Goal: Check status: Check status

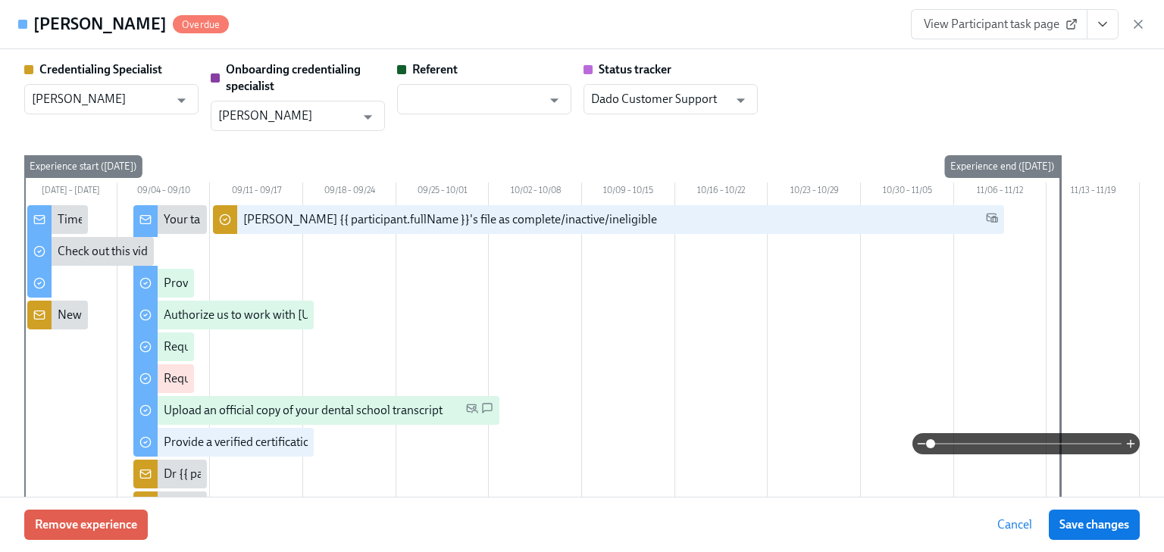
scroll to position [3151, 0]
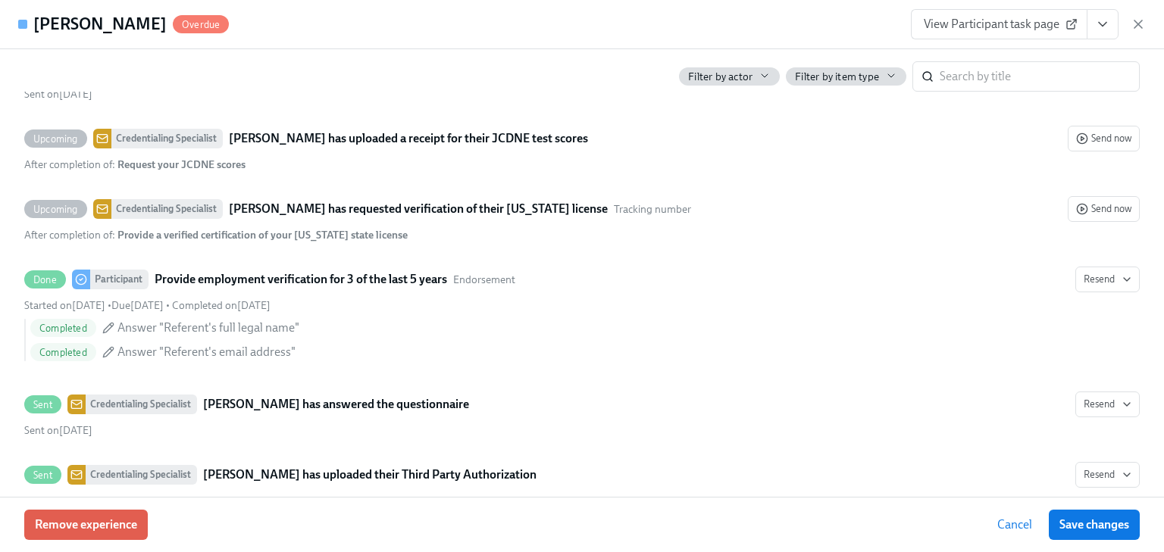
click at [989, 24] on span "View Participant task page" at bounding box center [998, 24] width 151 height 15
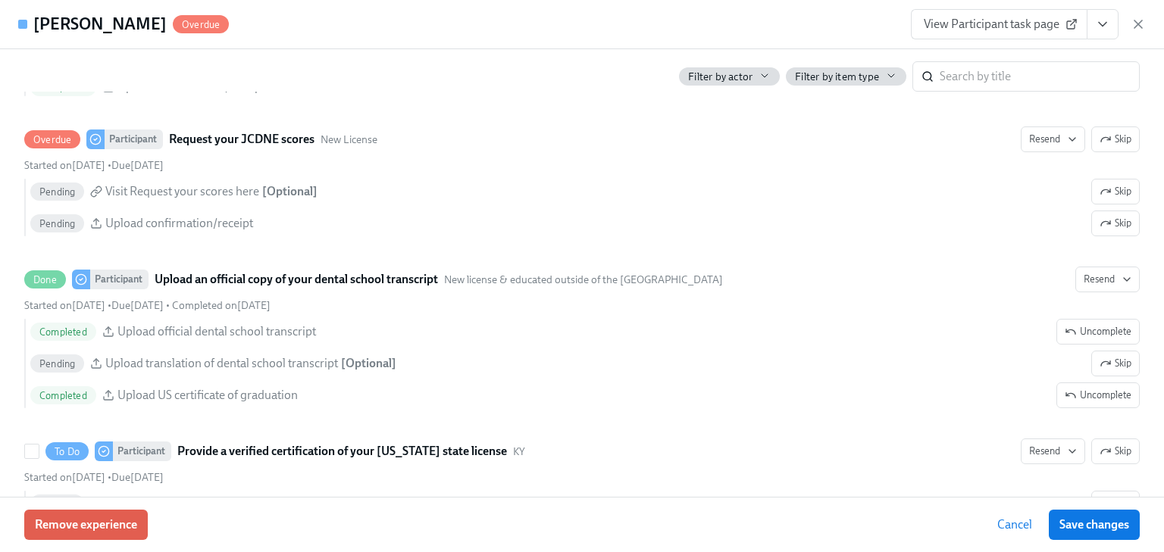
scroll to position [2572, 0]
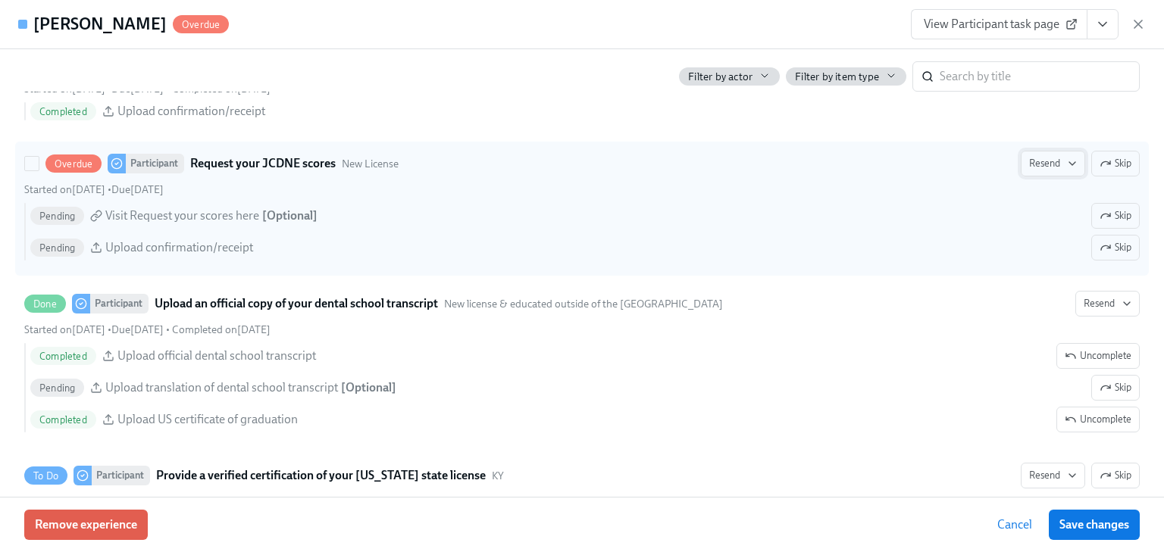
click at [1032, 161] on span "Resend" at bounding box center [1053, 163] width 48 height 15
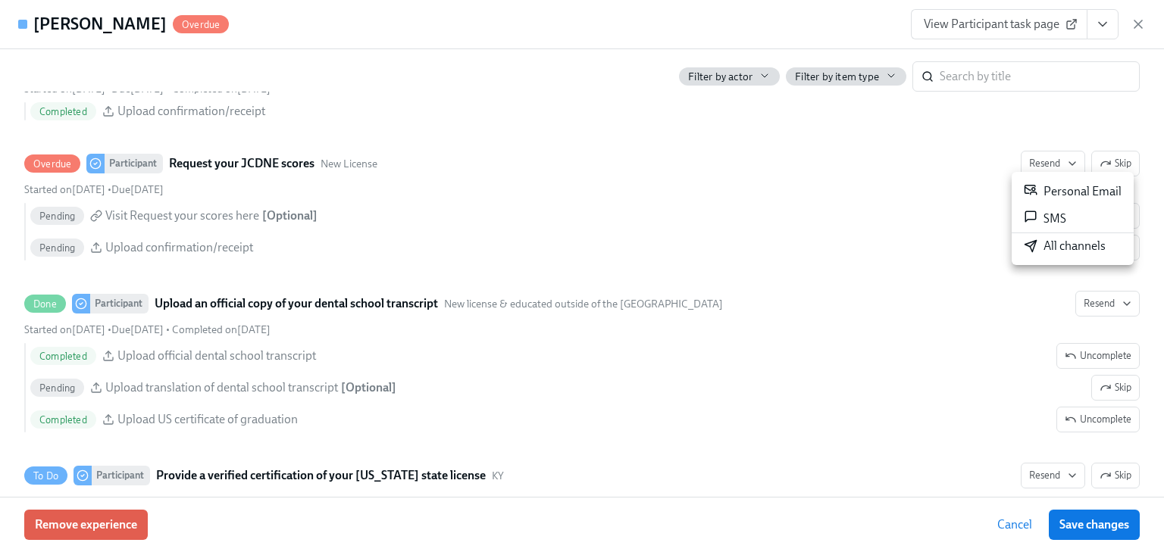
click at [1042, 188] on div "Personal Email" at bounding box center [1072, 192] width 98 height 18
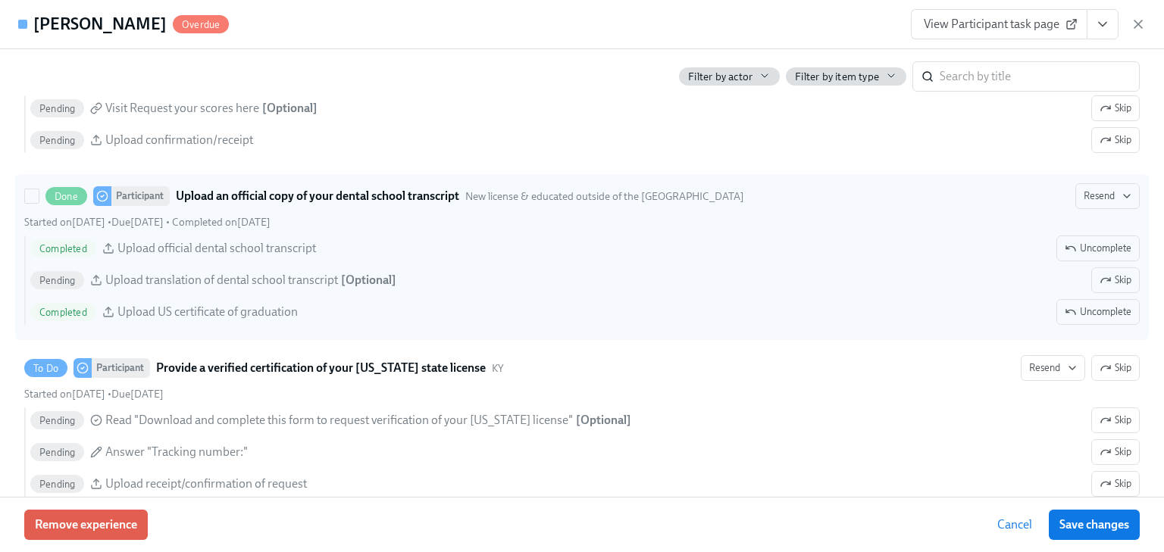
scroll to position [2693, 0]
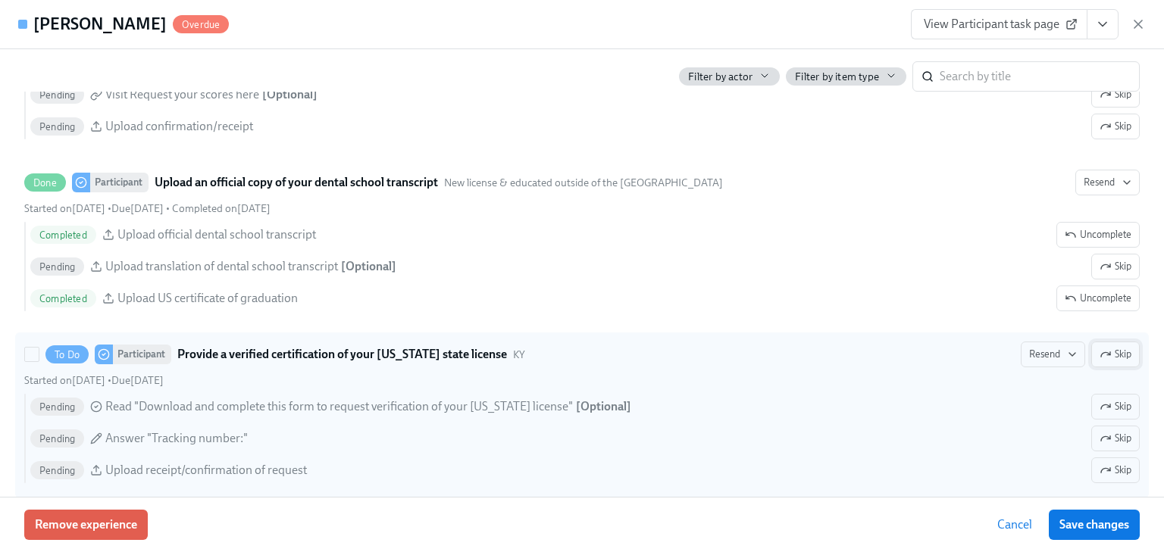
click at [1099, 348] on icon "button" at bounding box center [1105, 354] width 12 height 12
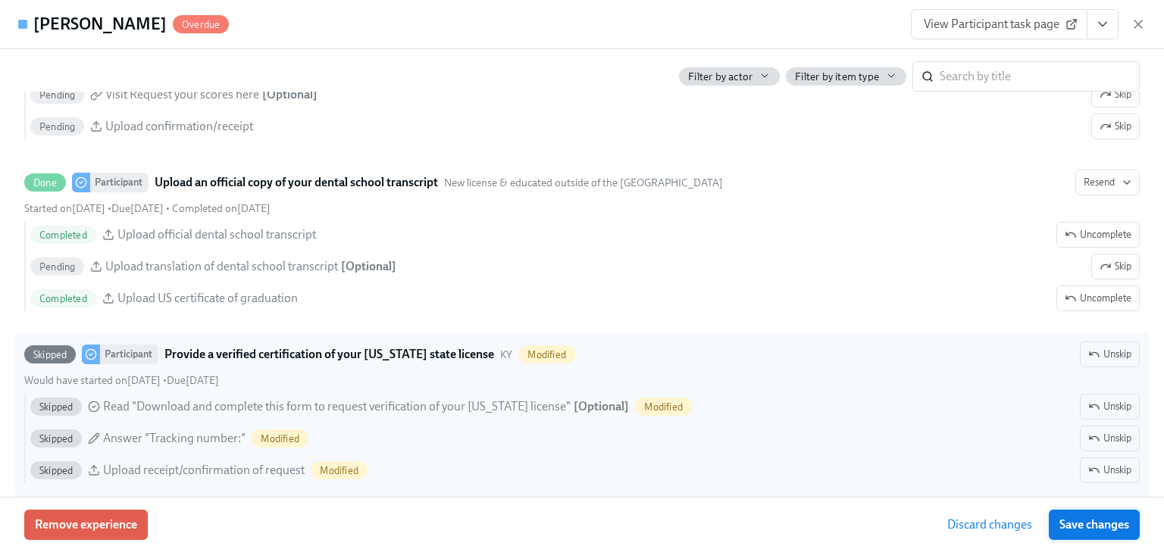
click at [1092, 526] on span "Save changes" at bounding box center [1094, 524] width 70 height 15
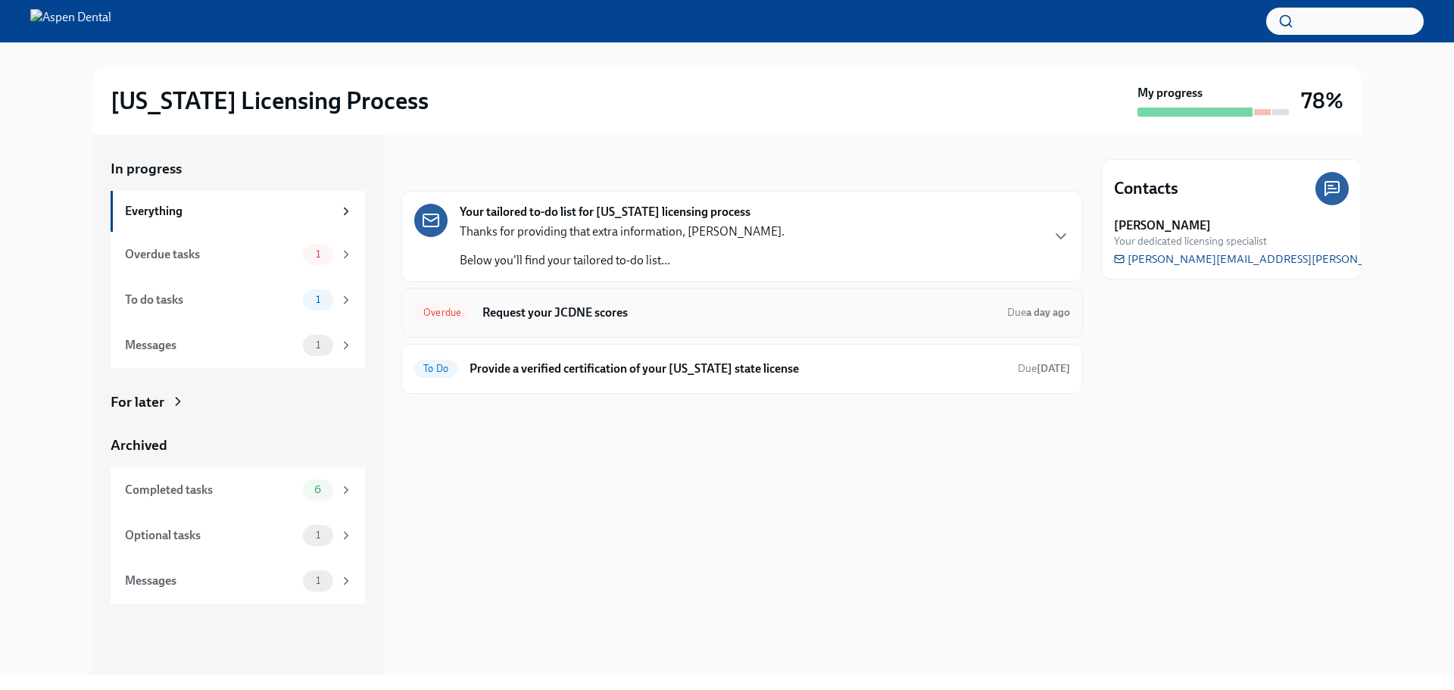
click at [540, 309] on h6 "Request your JCDNE scores" at bounding box center [739, 313] width 513 height 17
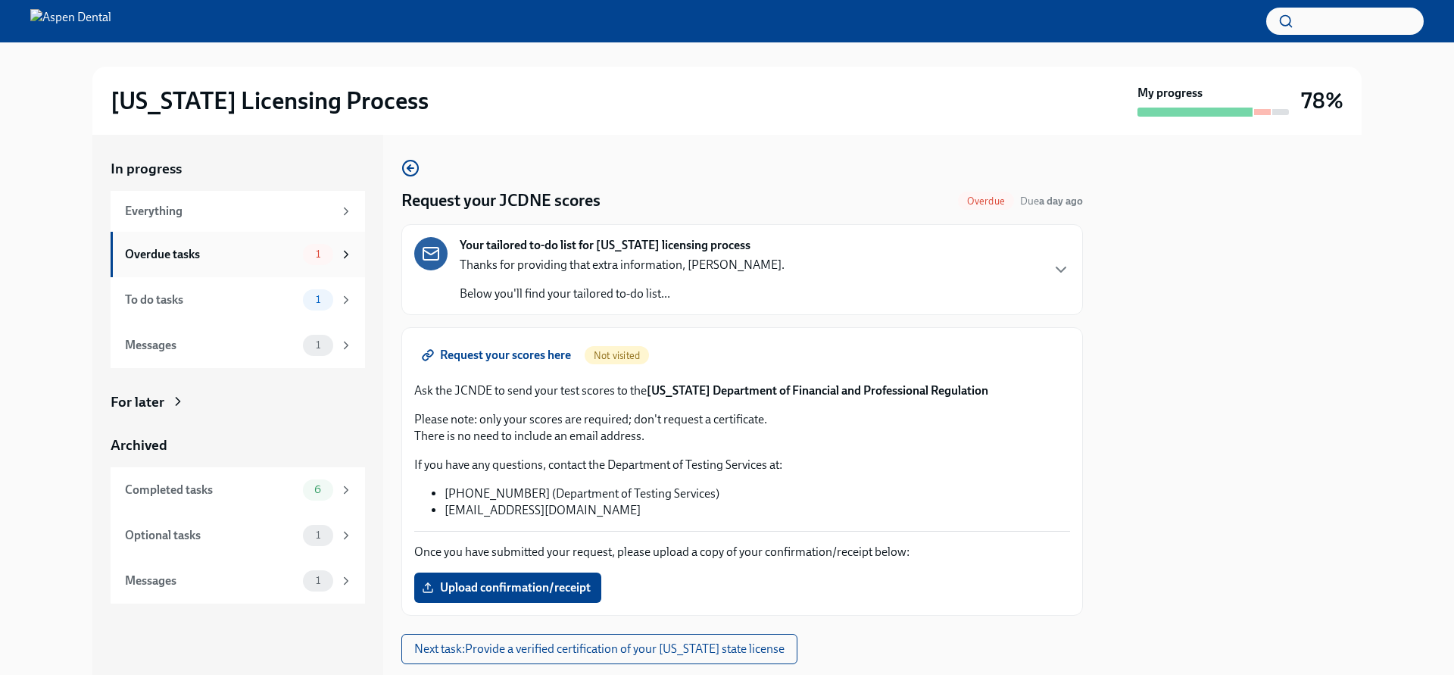
click at [161, 259] on div "Overdue tasks" at bounding box center [211, 254] width 172 height 17
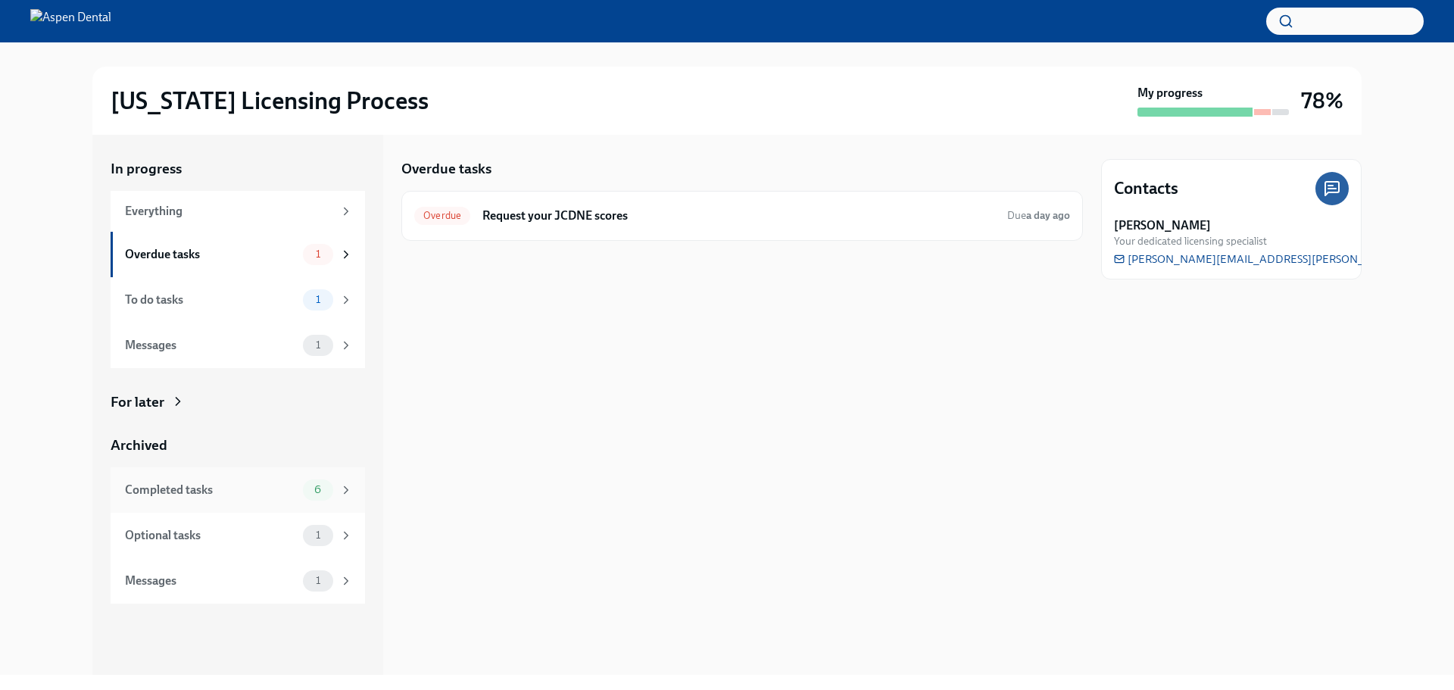
click at [157, 495] on div "Completed tasks" at bounding box center [211, 490] width 172 height 17
